Goal: Information Seeking & Learning: Understand process/instructions

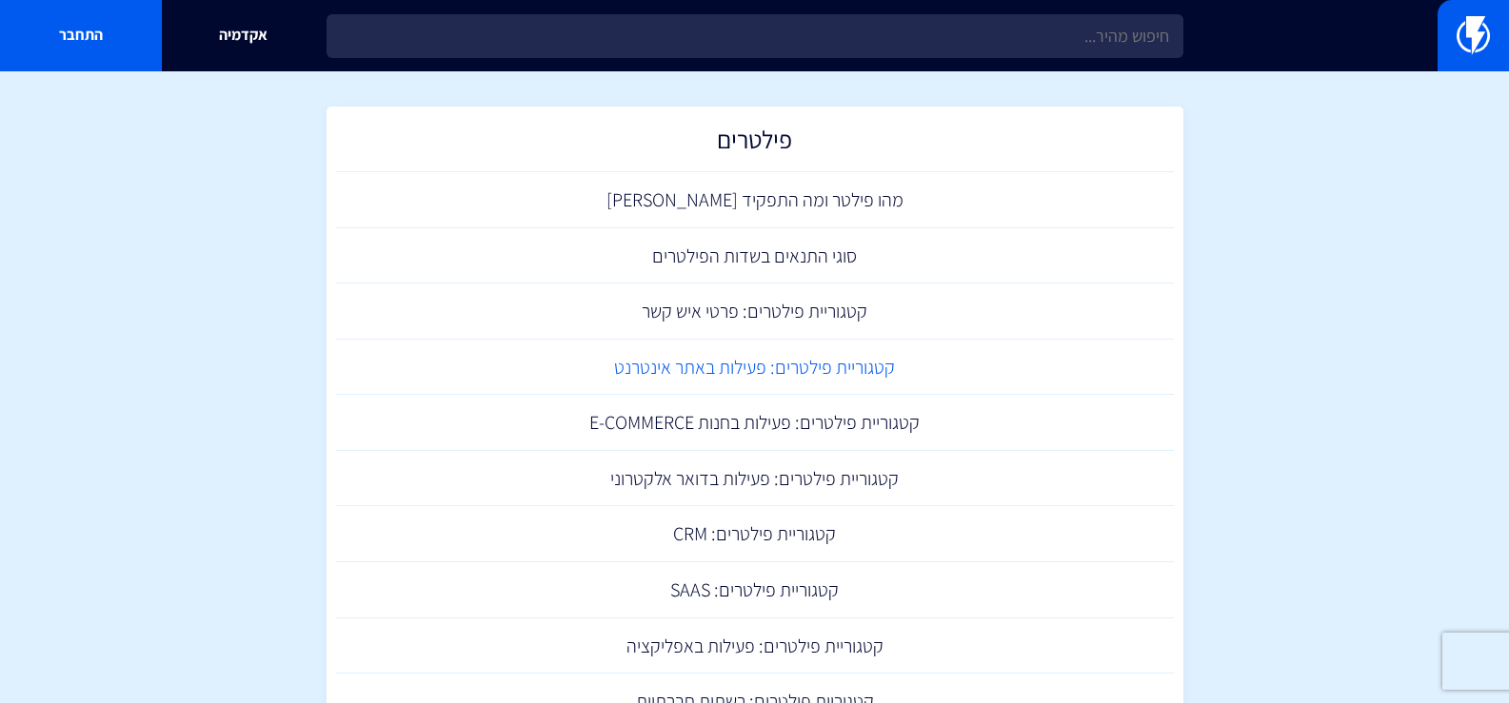
scroll to position [1142, 0]
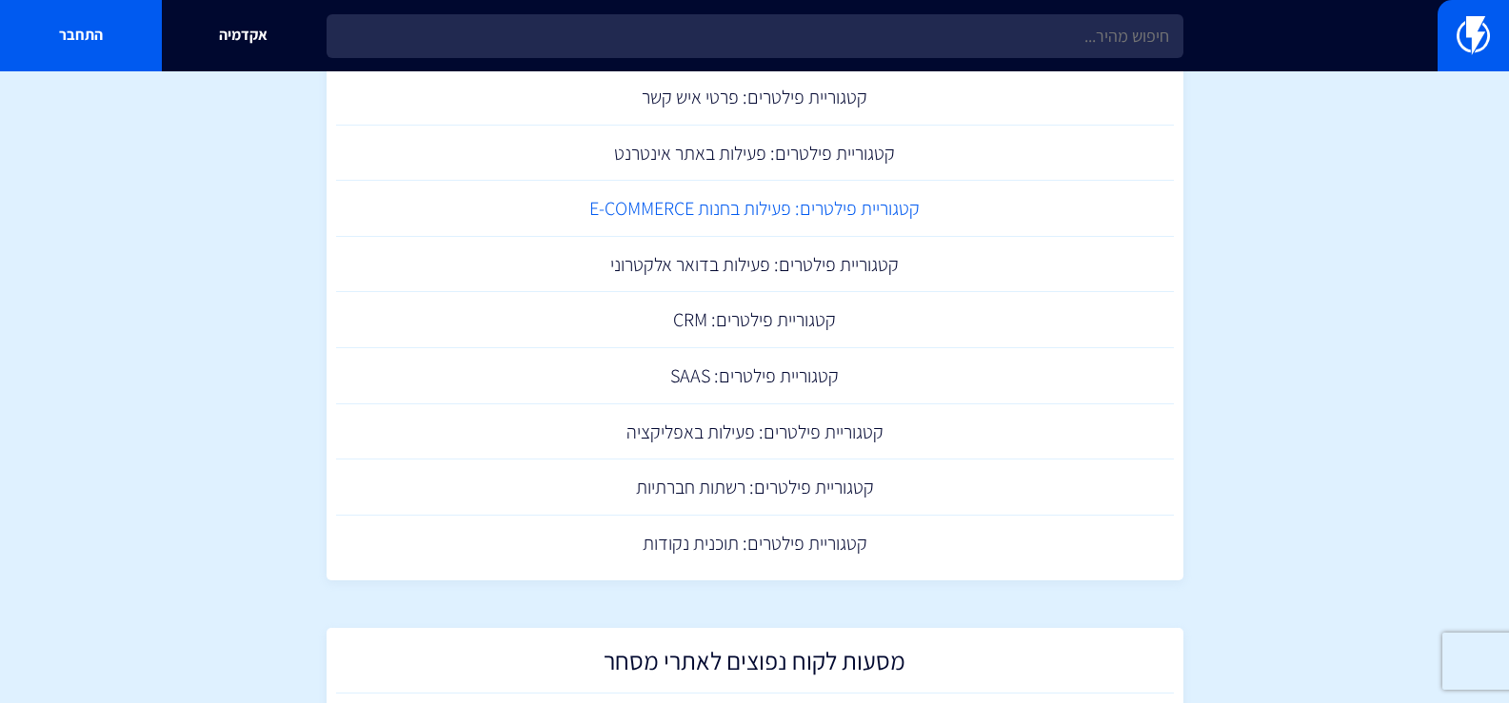
click at [841, 205] on link "קטגוריית פילטרים: פעילות בחנות E-COMMERCE" at bounding box center [755, 209] width 838 height 56
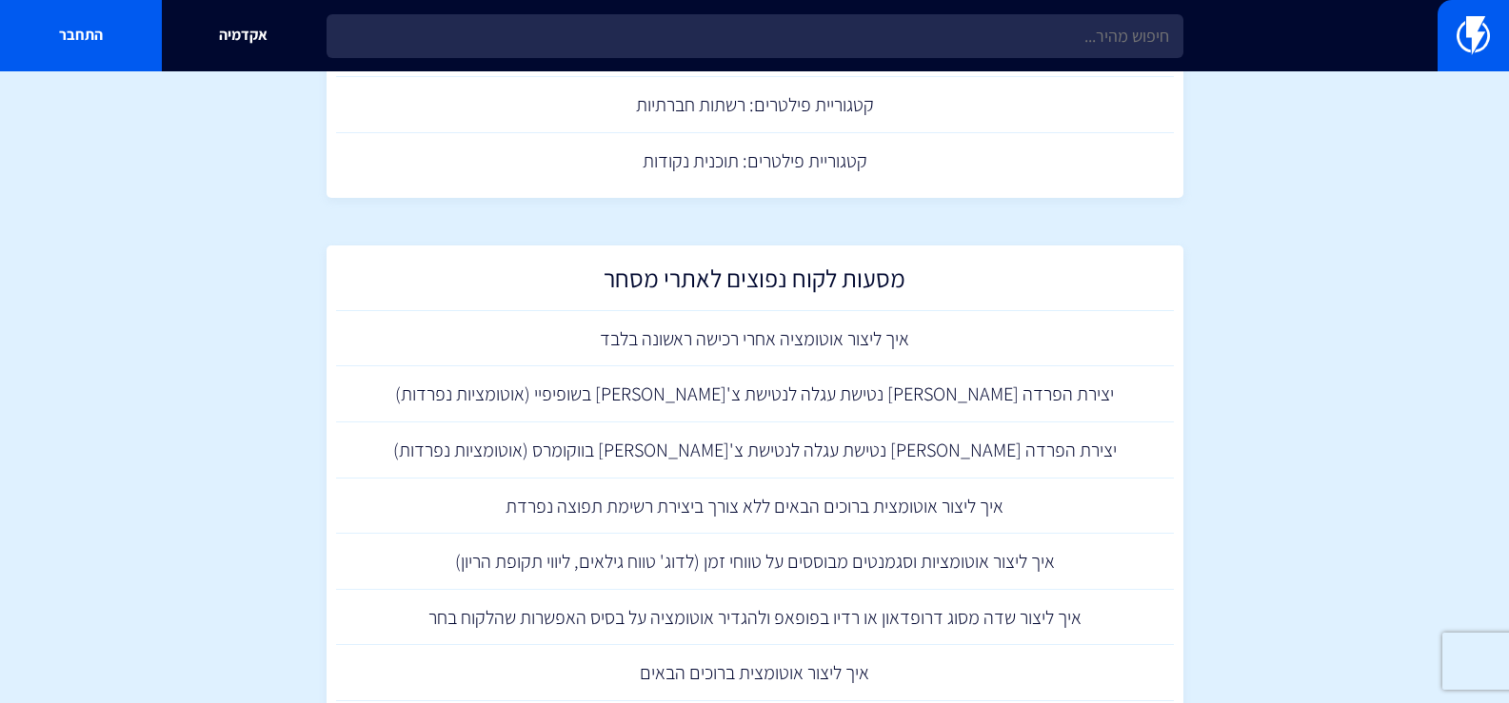
scroll to position [1618, 0]
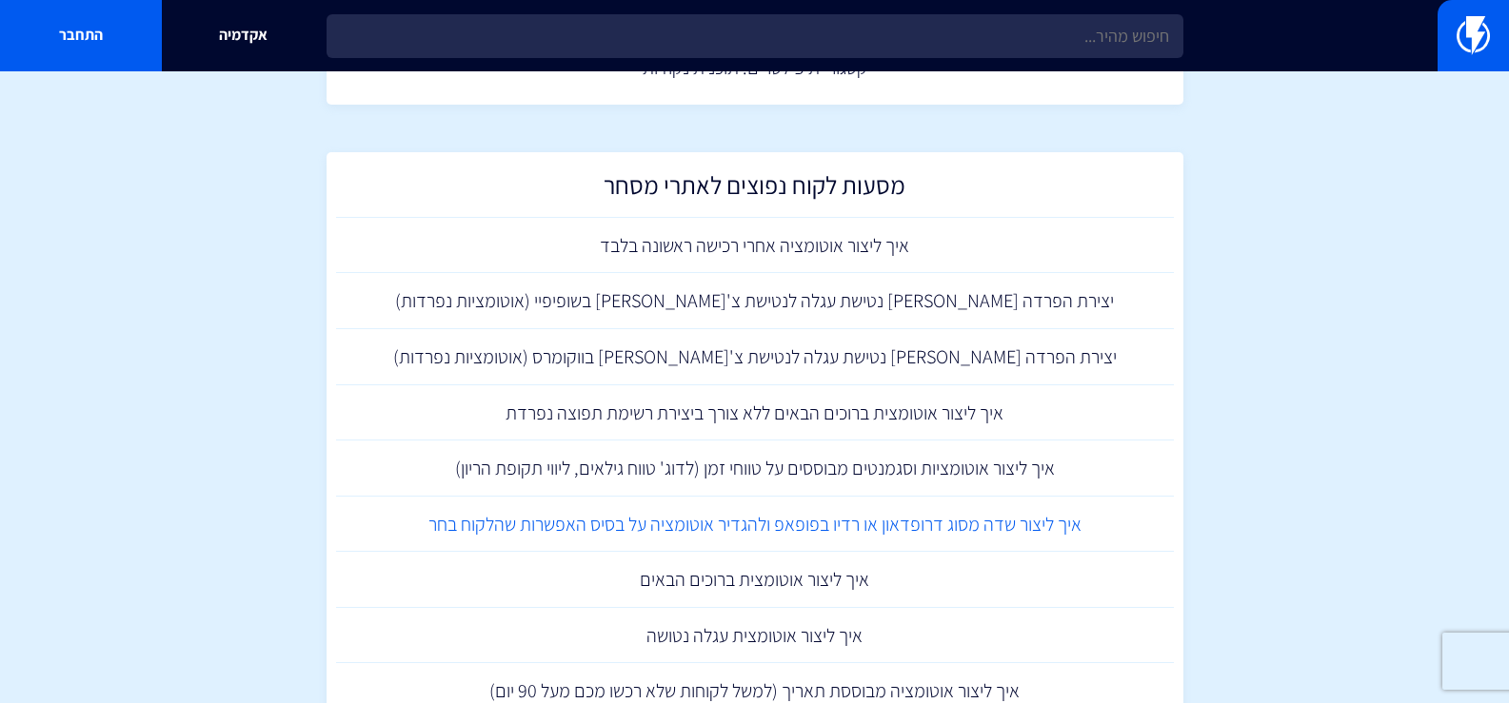
click at [934, 533] on link "איך ליצור שדה מסוג דרופדאון או רדיו בפופאפ ולהגדיר אוטומציה על בסיס האפשרות שהל…" at bounding box center [755, 525] width 838 height 56
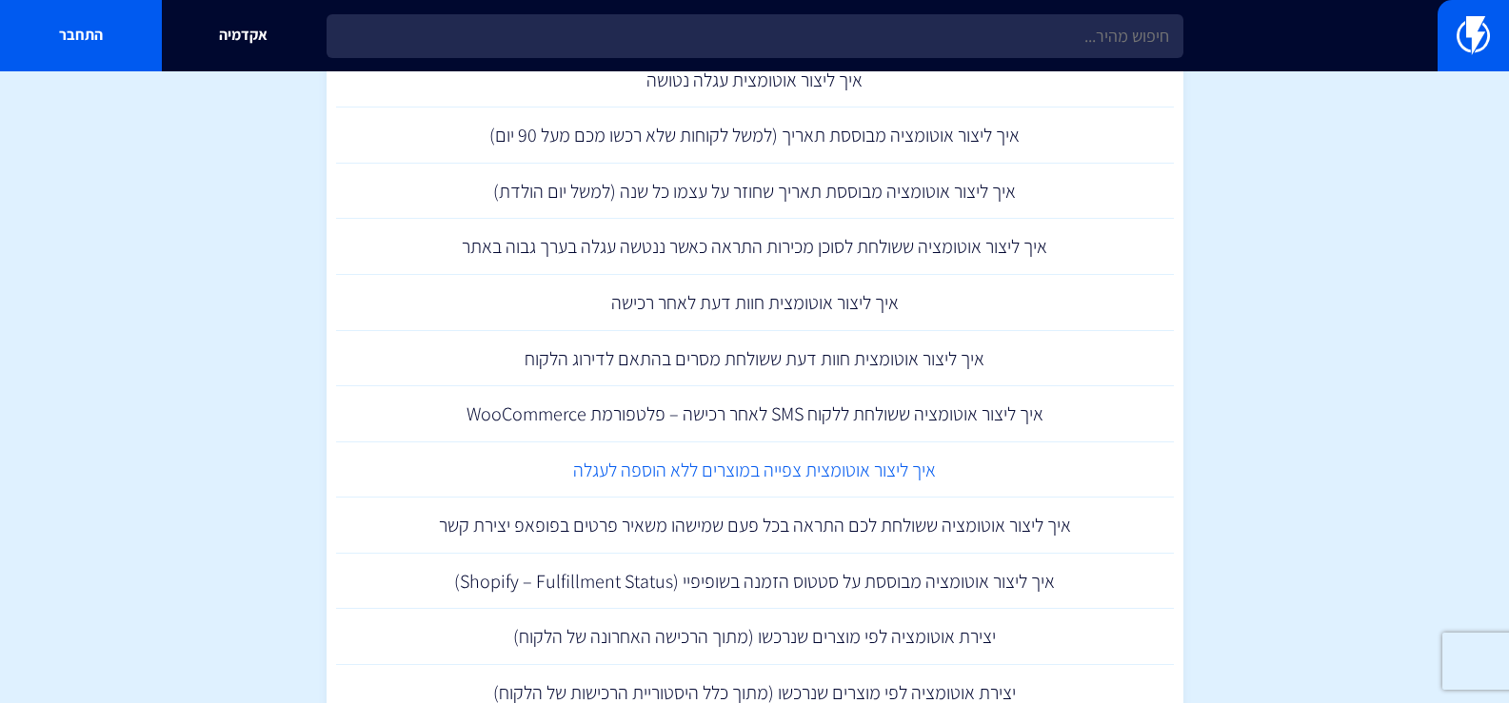
scroll to position [2269, 0]
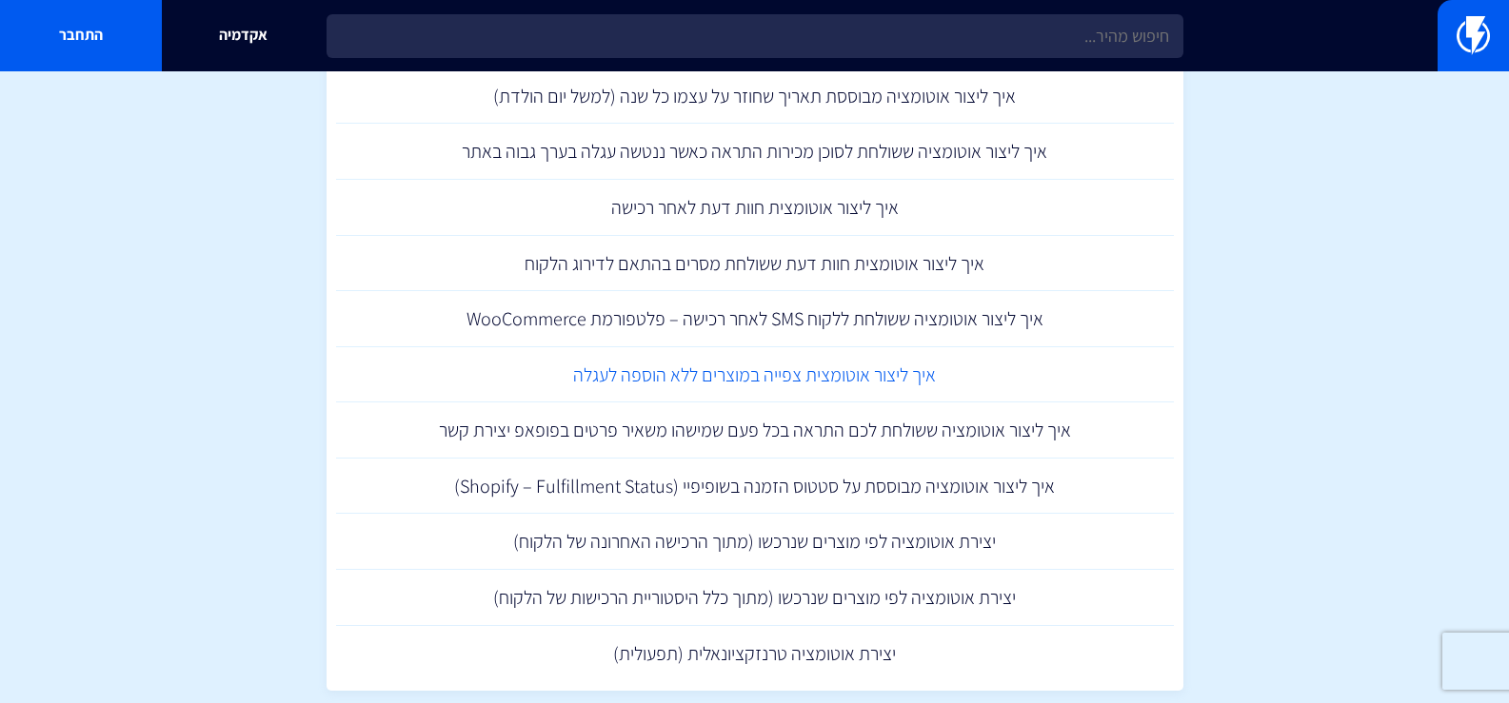
click at [962, 393] on link "איך ליצור אוטומצית צפייה במוצרים ללא הוספה לעגלה" at bounding box center [755, 375] width 838 height 56
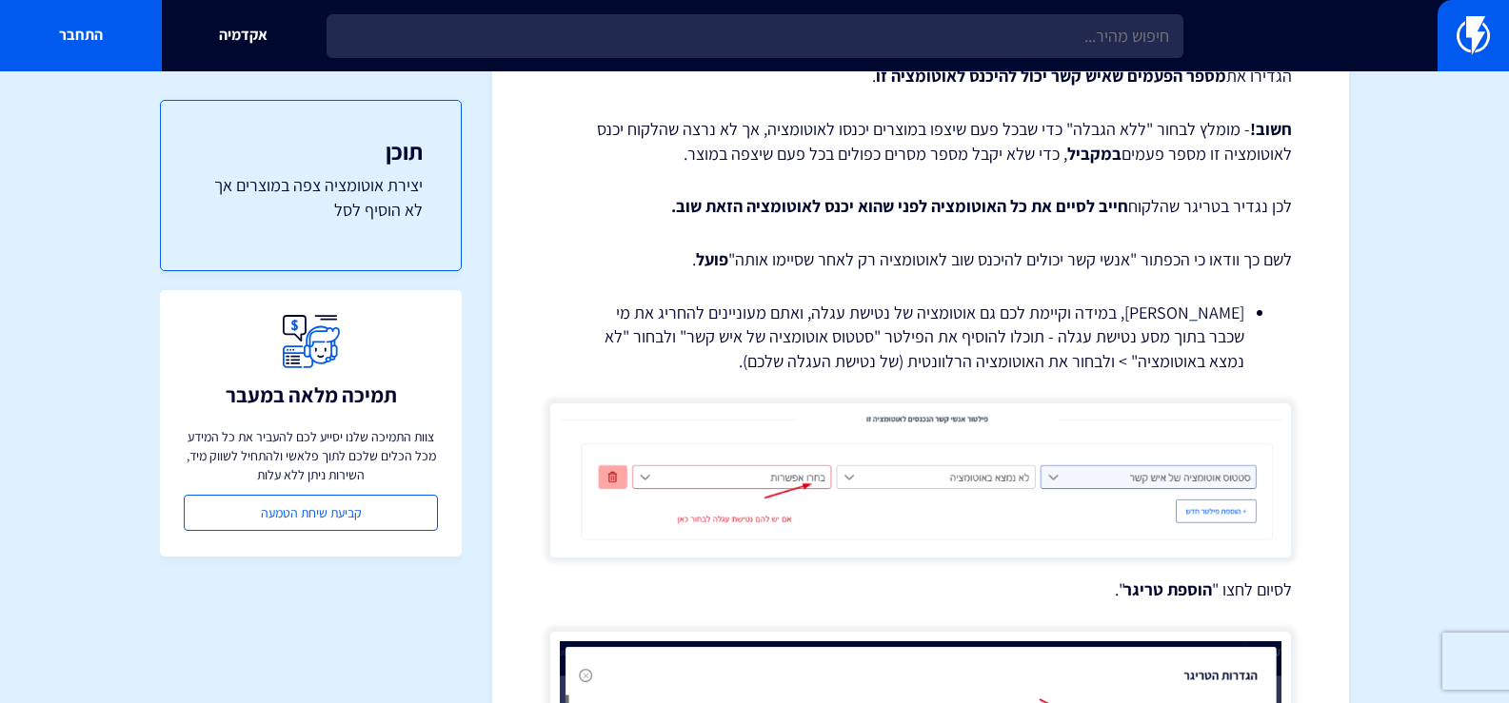
scroll to position [3332, 0]
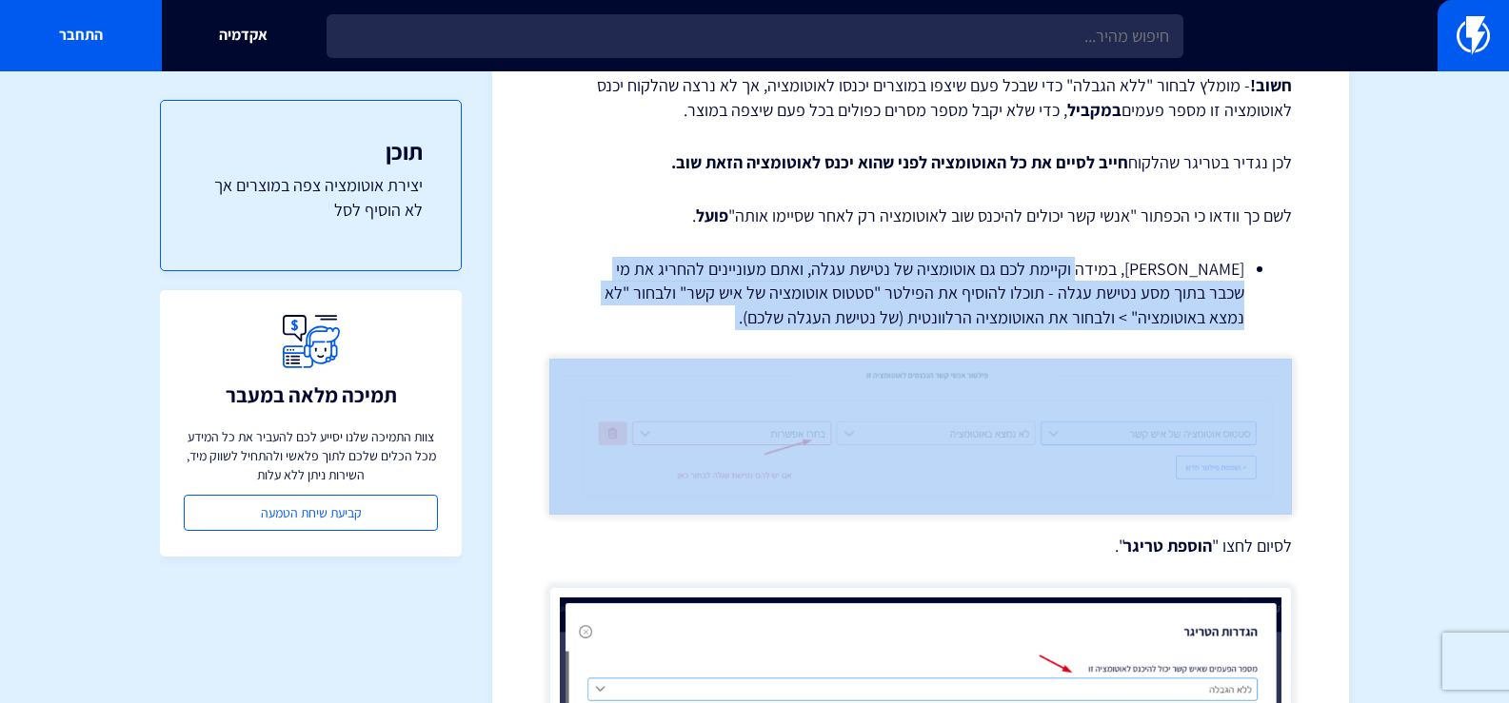
drag, startPoint x: 1109, startPoint y: 249, endPoint x: 773, endPoint y: 307, distance: 341.0
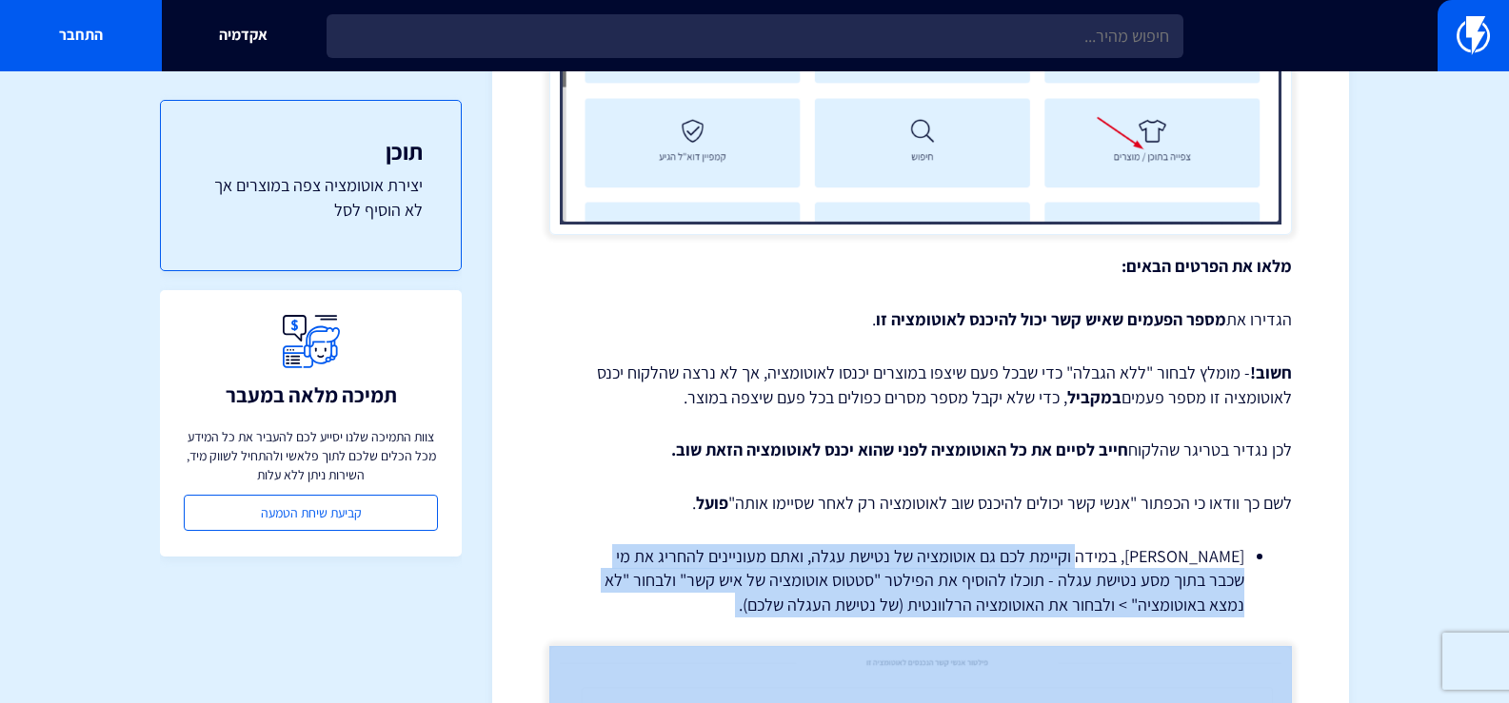
scroll to position [3046, 0]
click at [1145, 576] on li "שימו לב, במידה וקיימת לכם גם אוטומציה של נטישת עגלה, ואתם מעוניינים להחריג את מ…" at bounding box center [920, 579] width 647 height 73
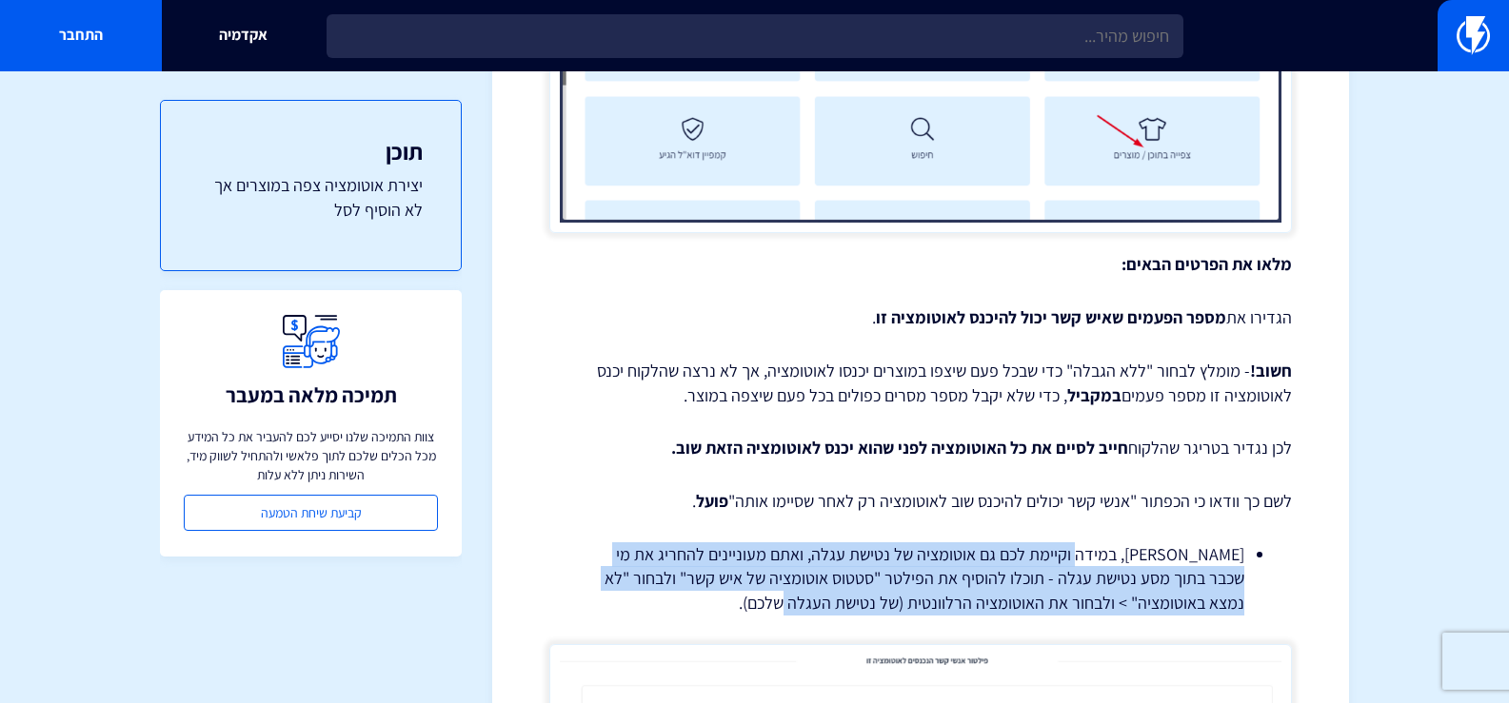
drag, startPoint x: 1114, startPoint y: 521, endPoint x: 739, endPoint y: 582, distance: 379.9
click at [739, 582] on li "שימו לב, במידה וקיימת לכם גם אוטומציה של נטישת עגלה, ואתם מעוניינים להחריג את מ…" at bounding box center [920, 579] width 647 height 73
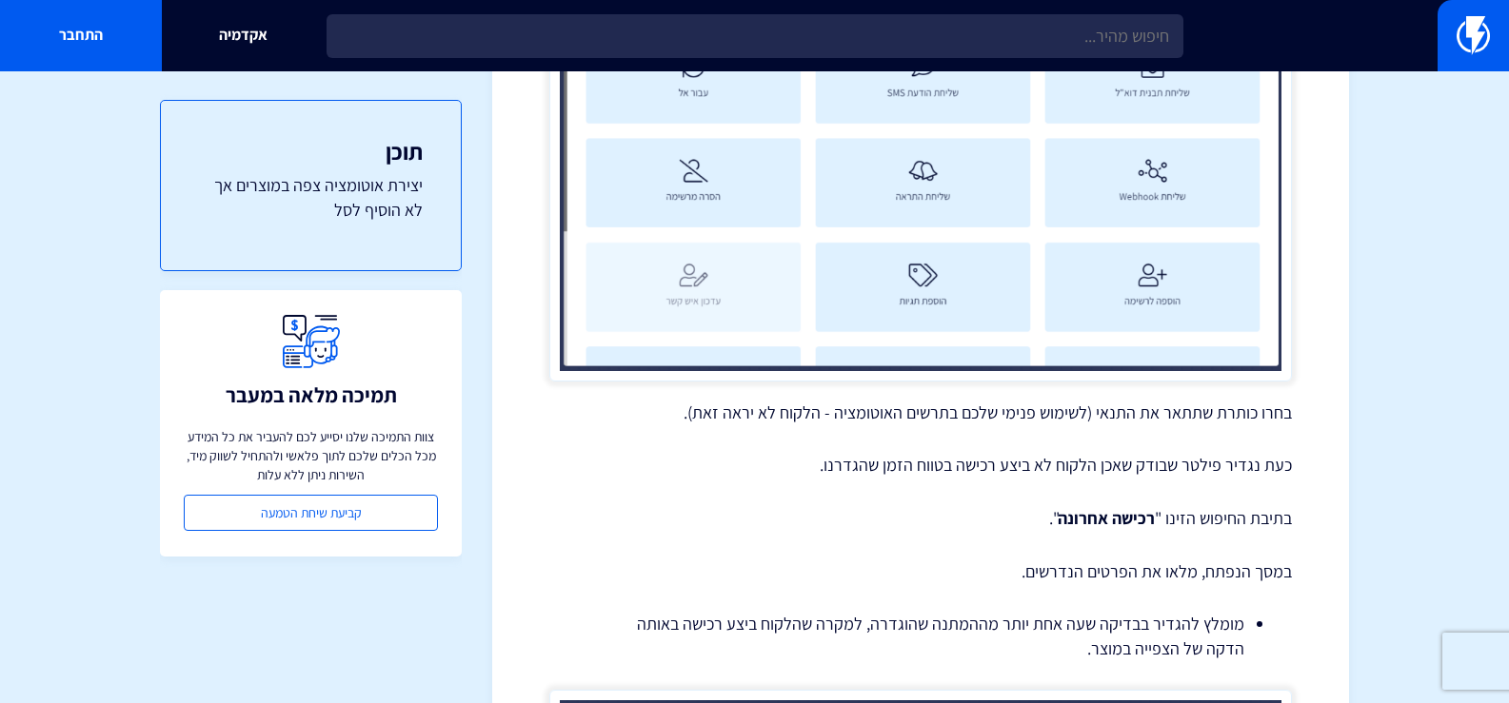
scroll to position [6187, 0]
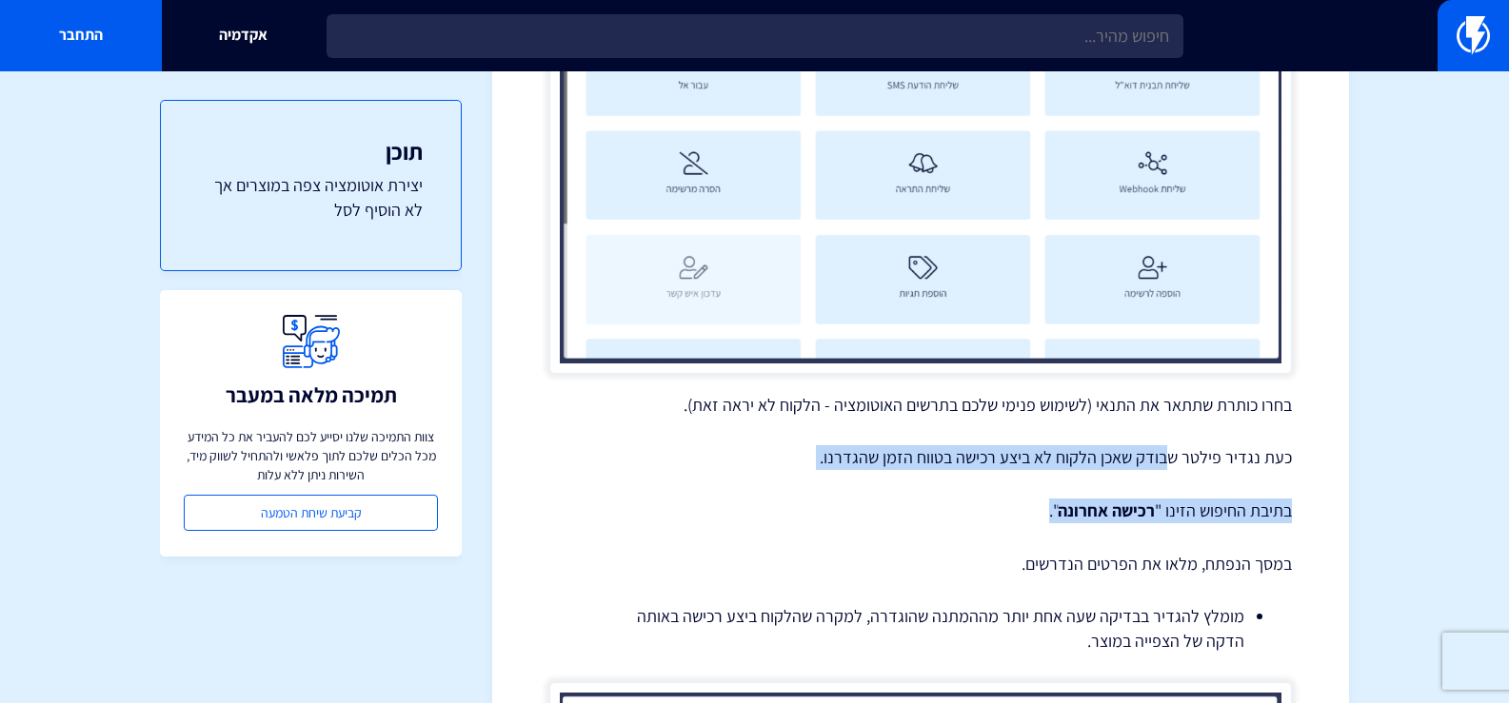
drag, startPoint x: 1169, startPoint y: 433, endPoint x: 795, endPoint y: 458, distance: 374.9
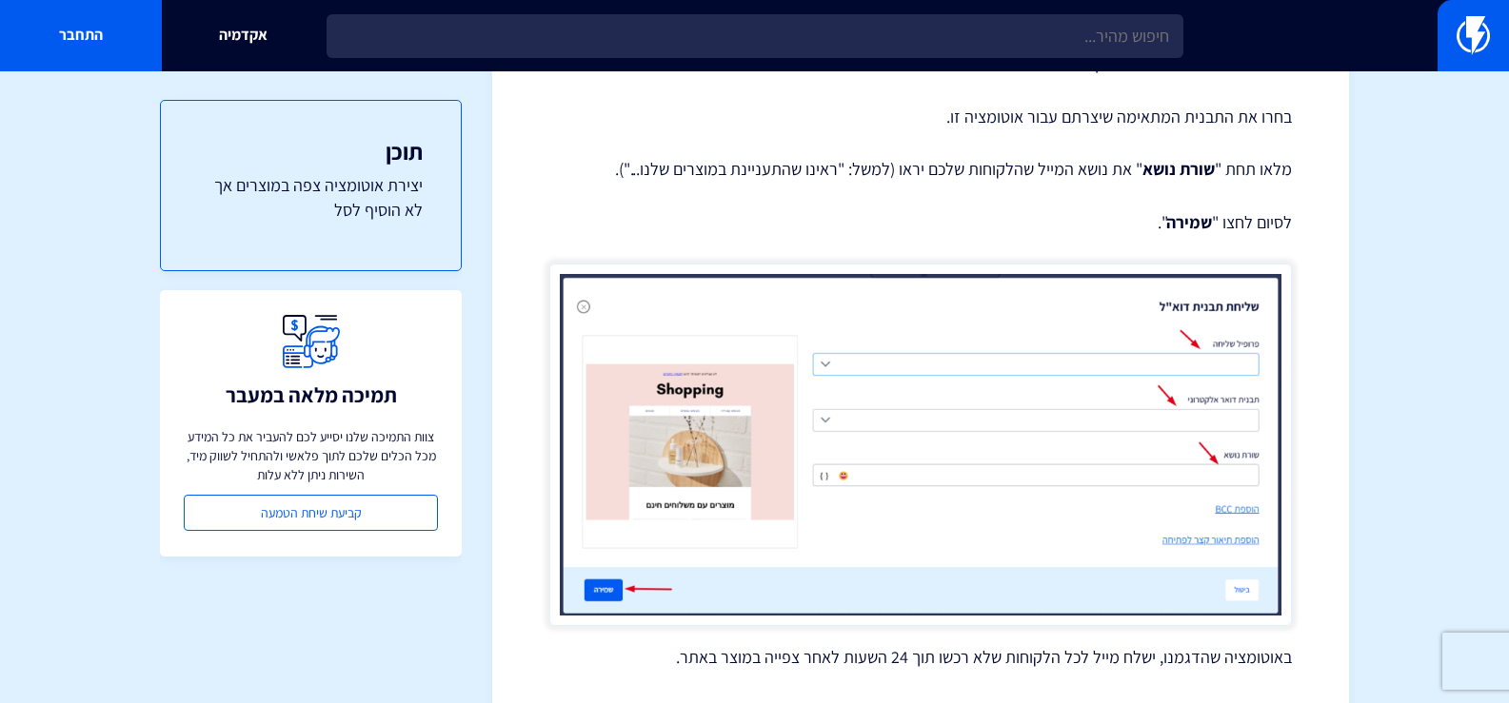
scroll to position [9138, 0]
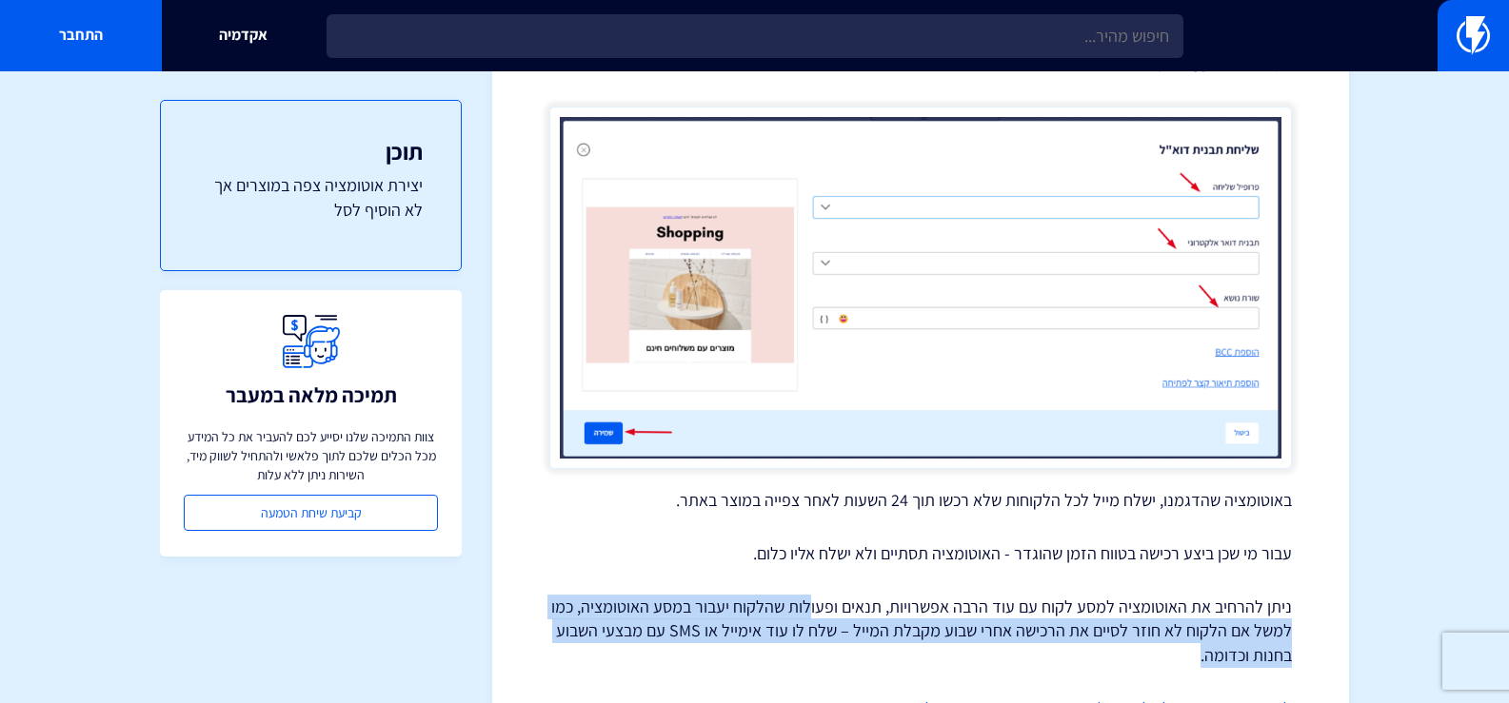
drag, startPoint x: 815, startPoint y: 582, endPoint x: 549, endPoint y: 626, distance: 269.3
click at [549, 626] on p "ניתן להרחיב את האוטומציה למסע לקוח עם עוד הרבה אפשרויות, תנאים ופעולות שהלקוח י…" at bounding box center [920, 631] width 742 height 73
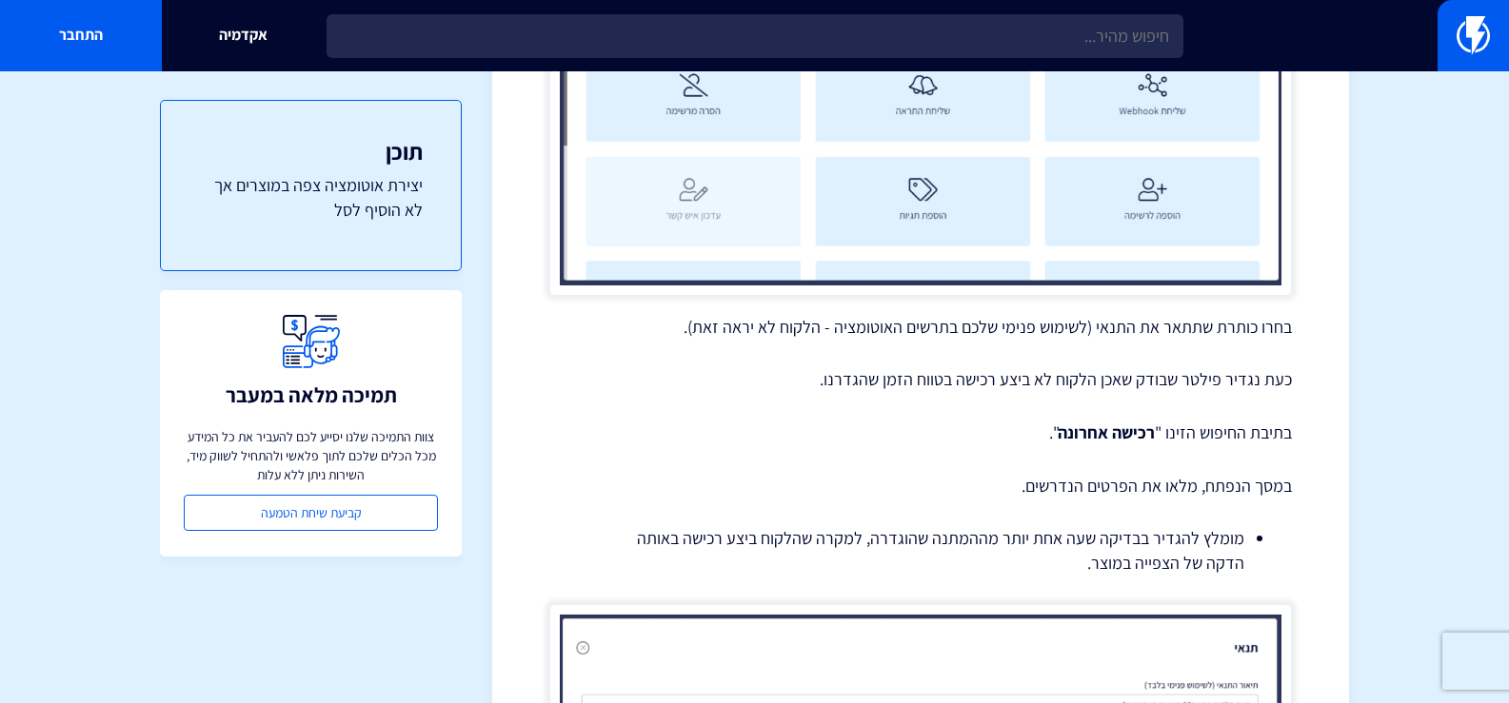
scroll to position [6055, 0]
